Goal: Transaction & Acquisition: Purchase product/service

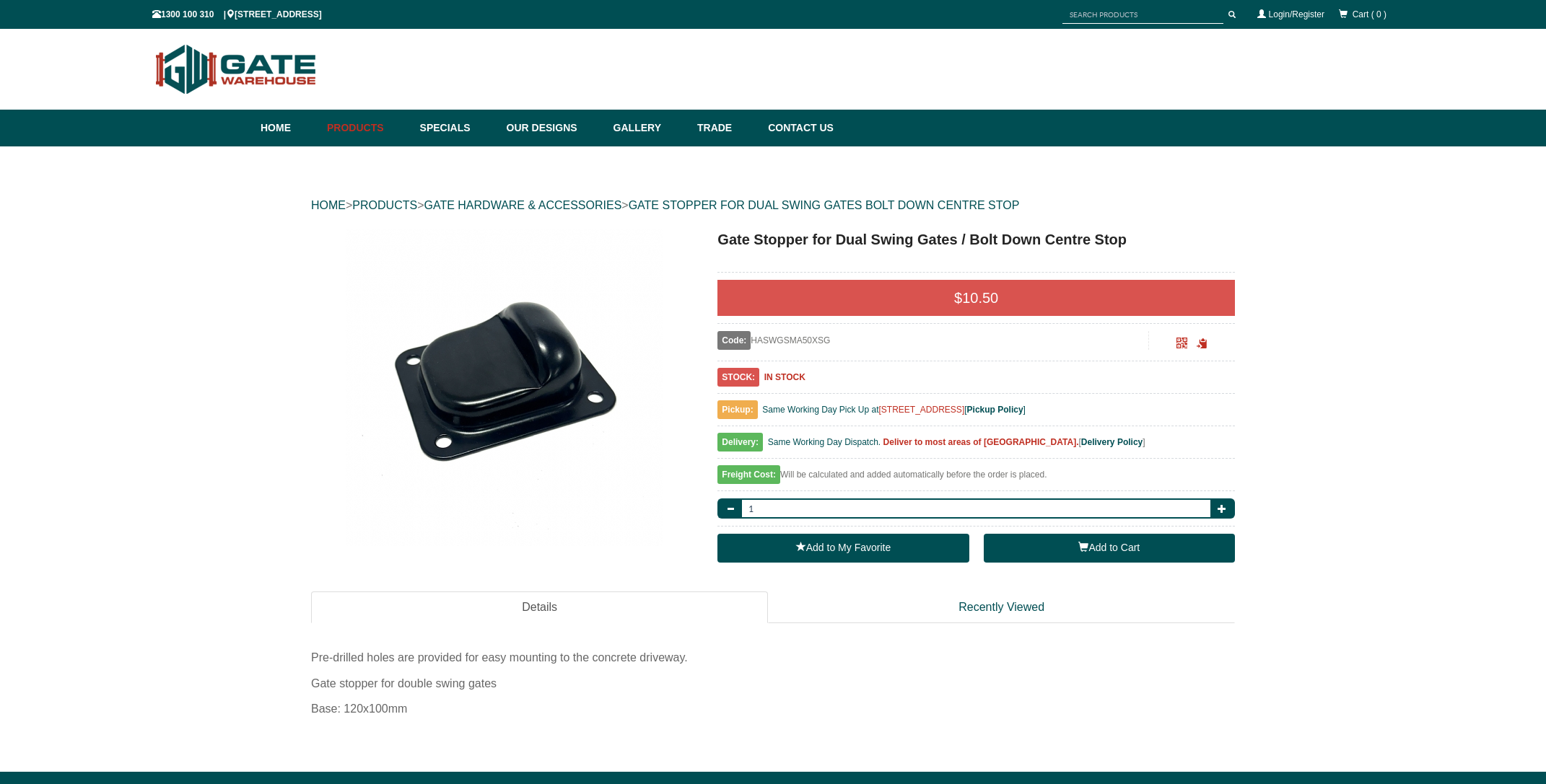
click at [1109, 556] on button "Add to Cart" at bounding box center [1109, 548] width 251 height 29
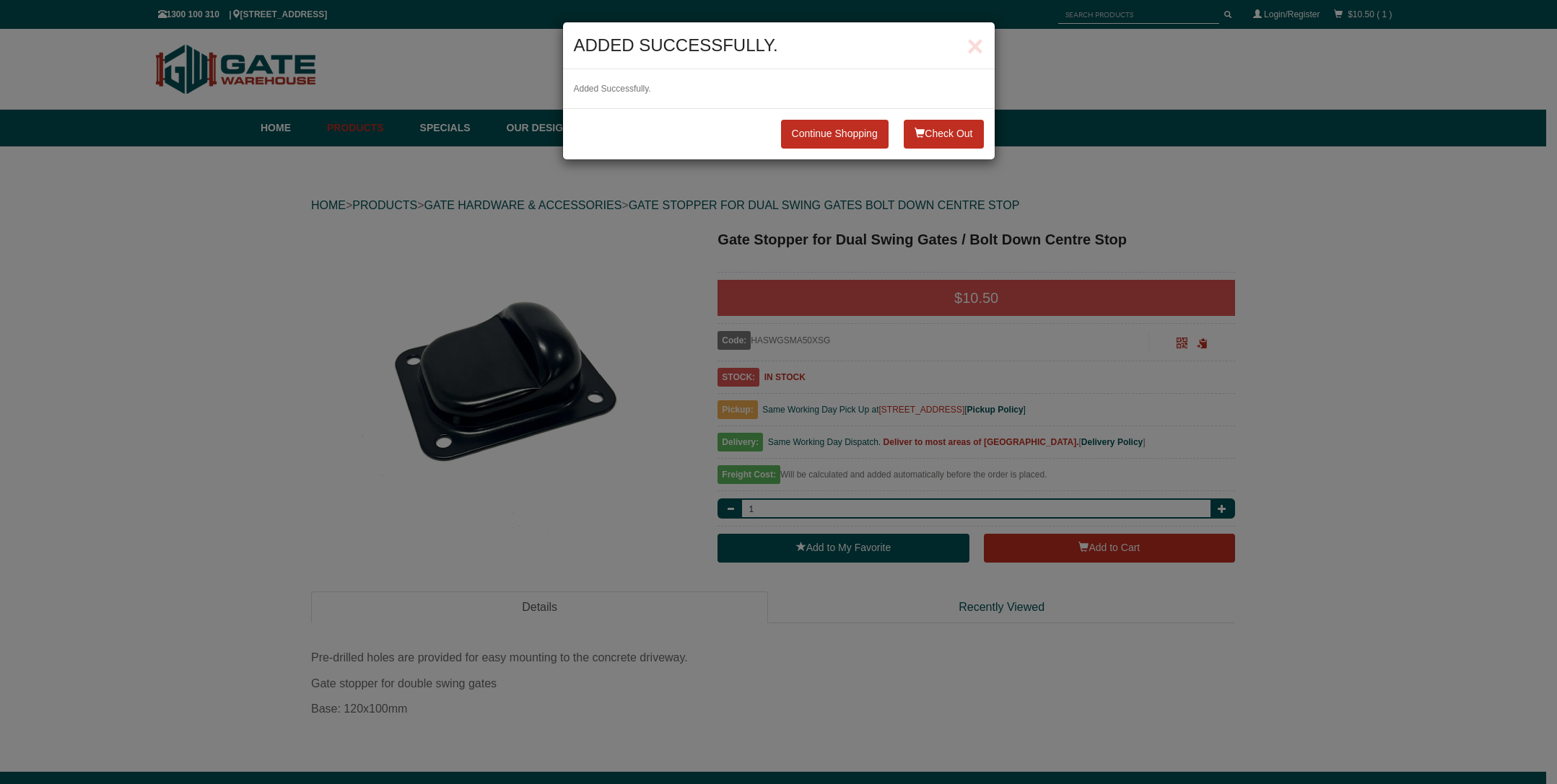
click at [959, 133] on button "Check Out" at bounding box center [943, 134] width 80 height 29
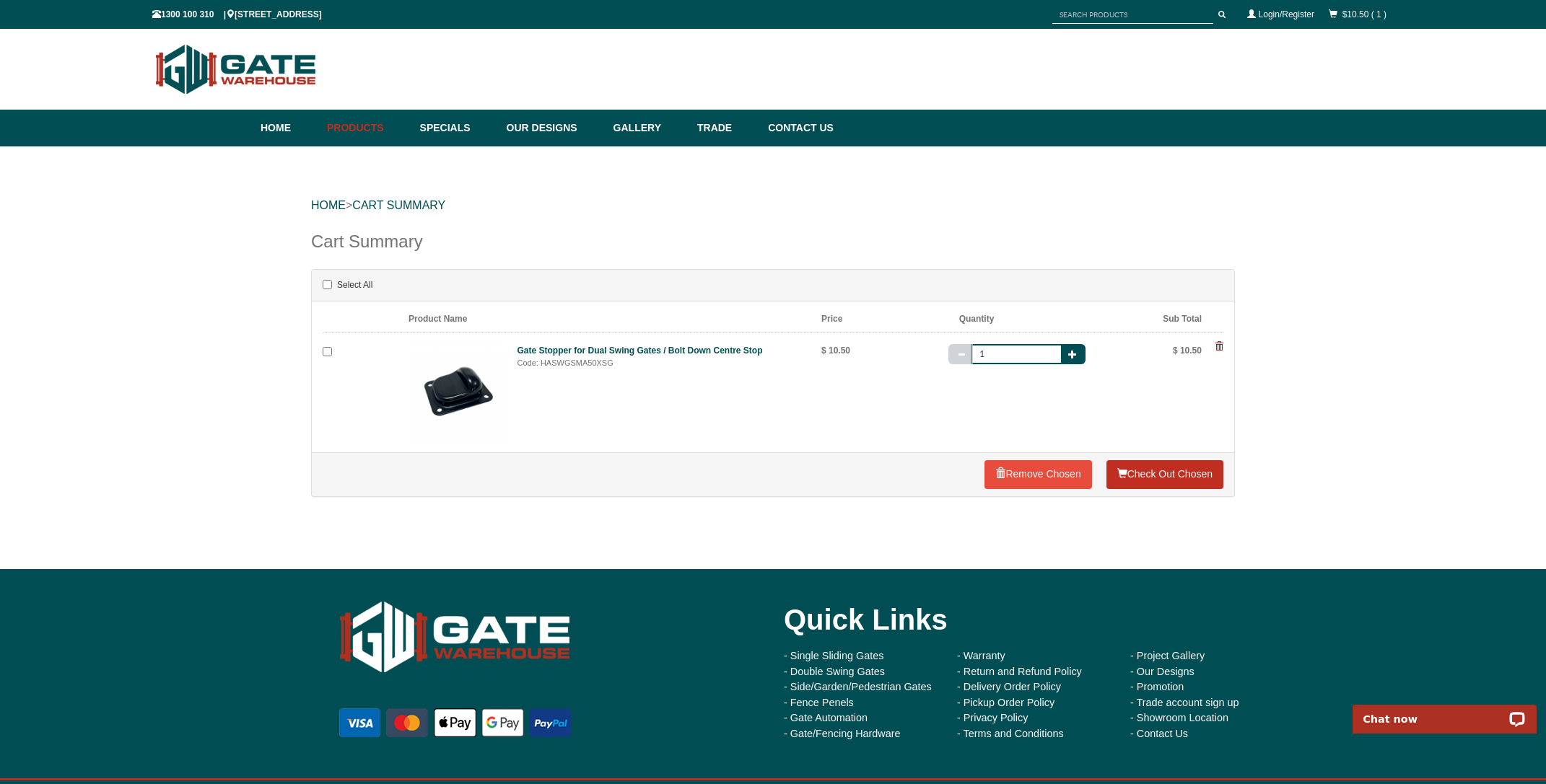
click at [1164, 470] on link "Check Out Chosen" at bounding box center [1165, 474] width 117 height 29
